Goal: Task Accomplishment & Management: Use online tool/utility

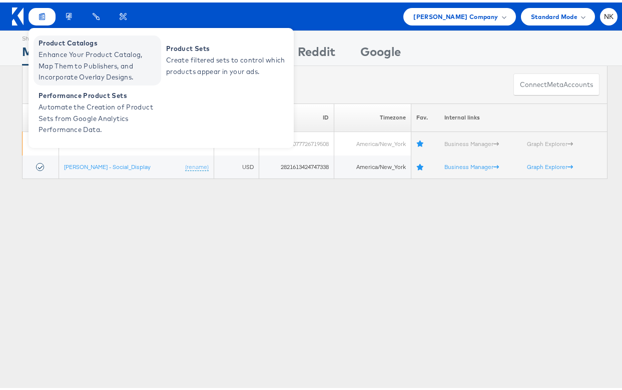
click at [54, 46] on span "Product Catalogs" at bounding box center [99, 41] width 120 height 12
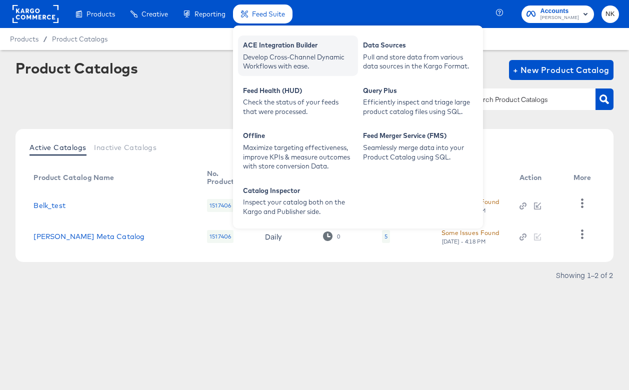
click at [260, 42] on div "ACE Integration Builder" at bounding box center [298, 47] width 110 height 12
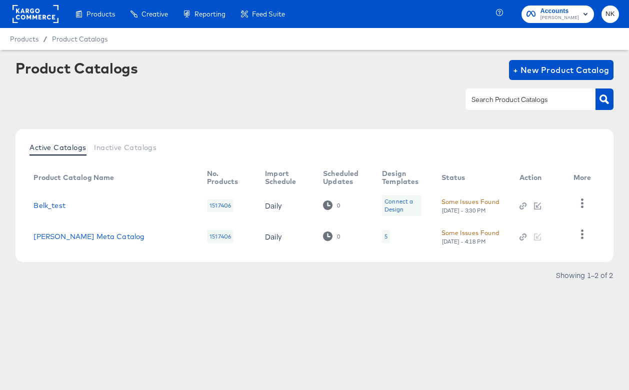
click at [14, 16] on rect at bounding box center [36, 14] width 46 height 18
